Goal: Complete application form

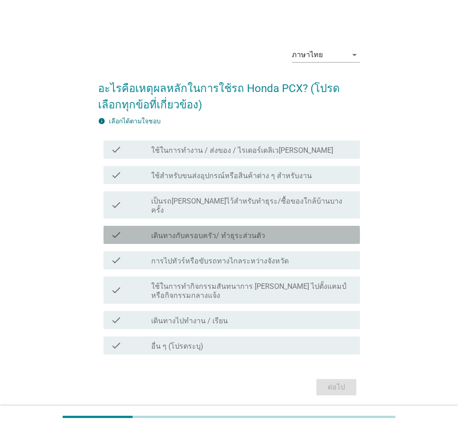
click at [201, 232] on div "check check_box_outline_blank เดินทางกับครอบครัว/ ทำธุระส่วนตัว" at bounding box center [231, 235] width 256 height 18
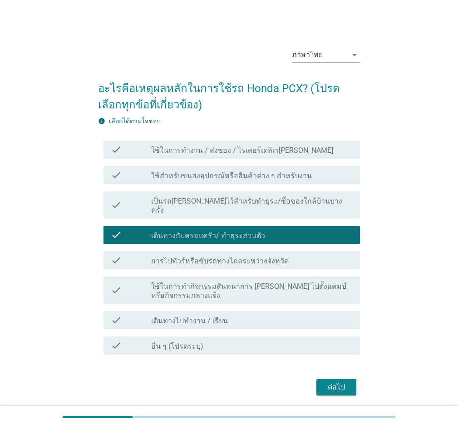
click at [191, 317] on label "เดินทางไปทำงาน / เรียน" at bounding box center [189, 321] width 77 height 9
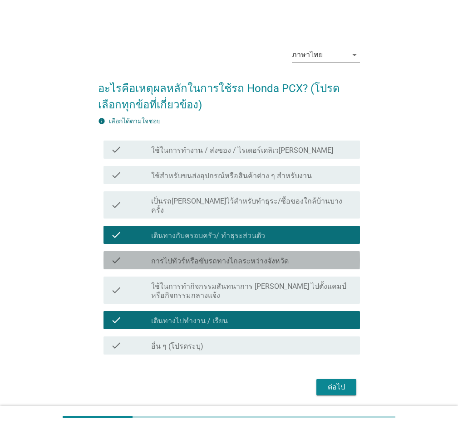
click at [288, 255] on div "check_box_outline_blank การไปทัวร์หรือขับรถทางไกลระหว่างจังหวัด" at bounding box center [251, 260] width 201 height 11
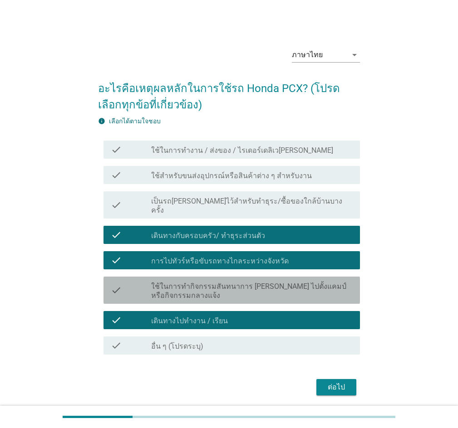
click at [286, 282] on label "ใช้ในการทำกิจกรรมสันทนาการ [PERSON_NAME] ไปตั้งแคมป์ หรือกิจกรรมกลางแจ้ง" at bounding box center [251, 291] width 201 height 18
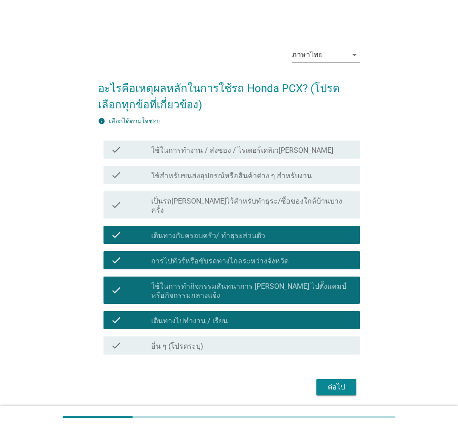
click at [327, 382] on div "ต่อไป" at bounding box center [335, 387] width 25 height 11
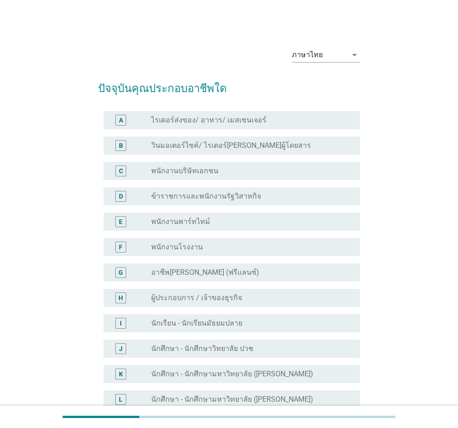
click at [177, 175] on label "พนักงานบริษัทเอกชน" at bounding box center [184, 171] width 67 height 9
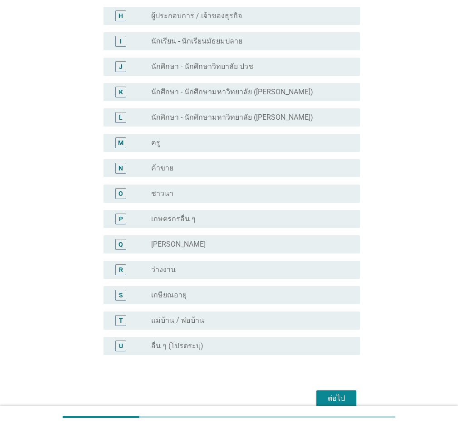
scroll to position [326, 0]
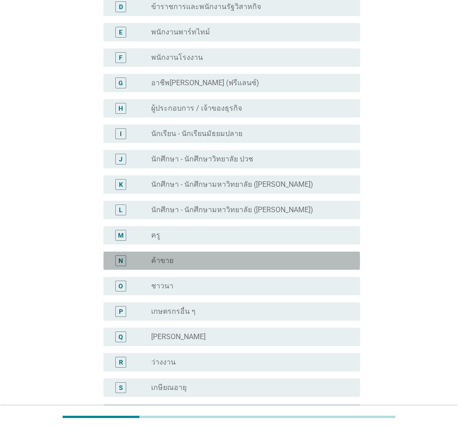
click at [168, 265] on label "ค้าขาย" at bounding box center [162, 260] width 22 height 9
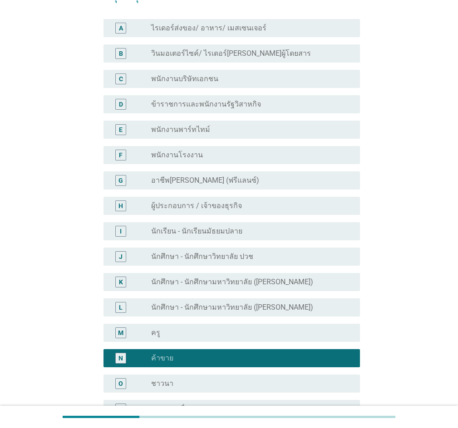
scroll to position [0, 0]
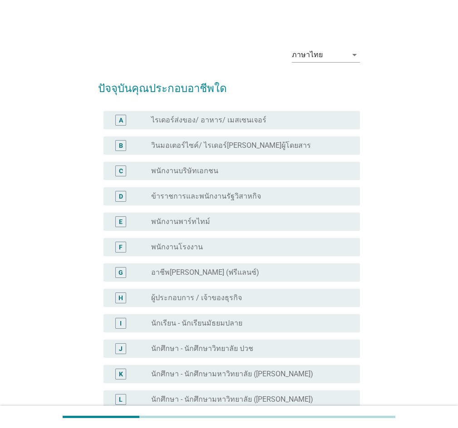
click at [191, 168] on label "พนักงานบริษัทเอกชน" at bounding box center [184, 171] width 67 height 9
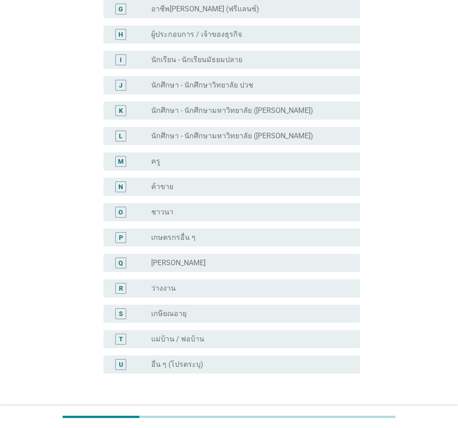
scroll to position [326, 0]
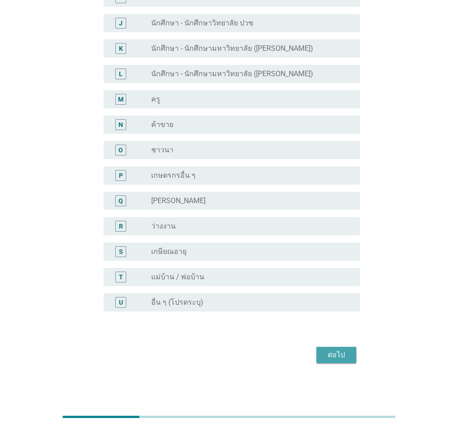
click at [346, 357] on div "ต่อไป" at bounding box center [335, 355] width 25 height 11
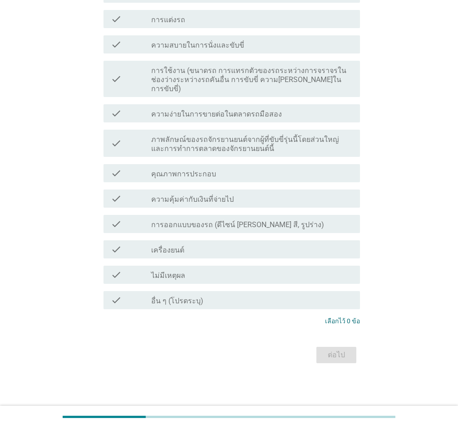
scroll to position [0, 0]
